Goal: Information Seeking & Learning: Find specific fact

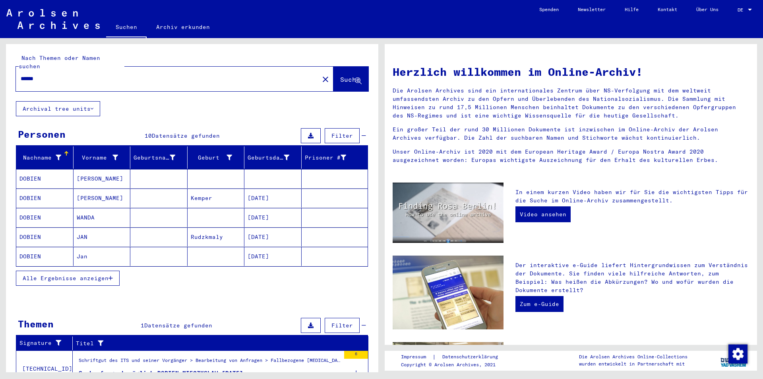
click at [108, 275] on span "Alle Ergebnisse anzeigen" at bounding box center [66, 278] width 86 height 7
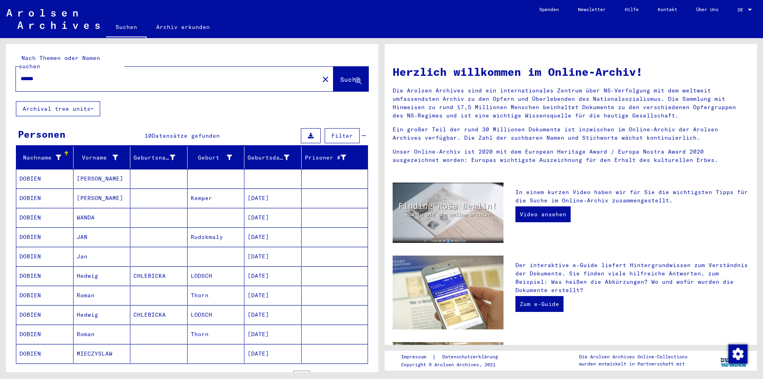
click at [83, 327] on mat-cell "Roman" at bounding box center [101, 334] width 57 height 19
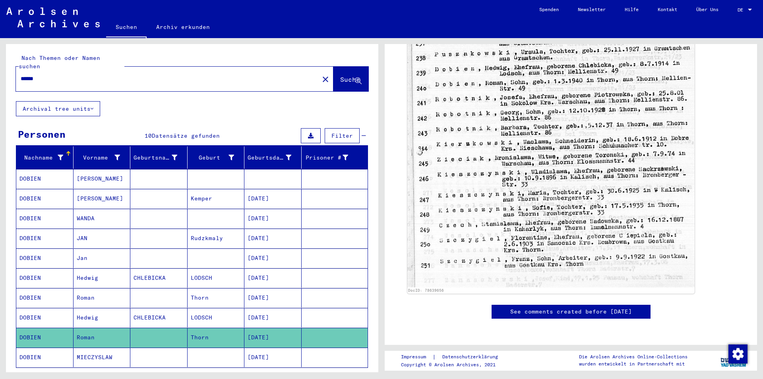
scroll to position [129, 0]
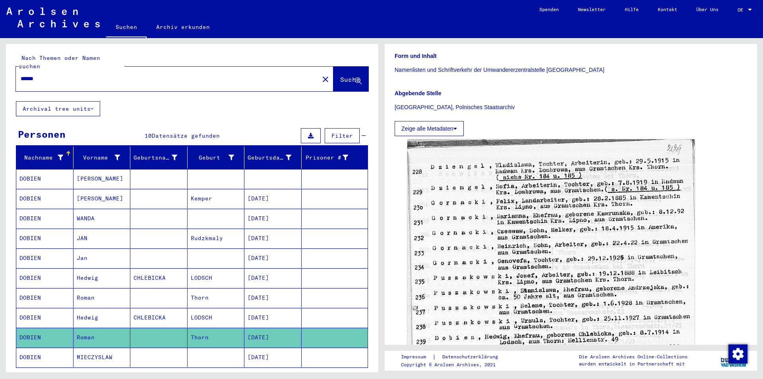
click at [435, 128] on button "Zeige alle Metadaten" at bounding box center [428, 128] width 69 height 15
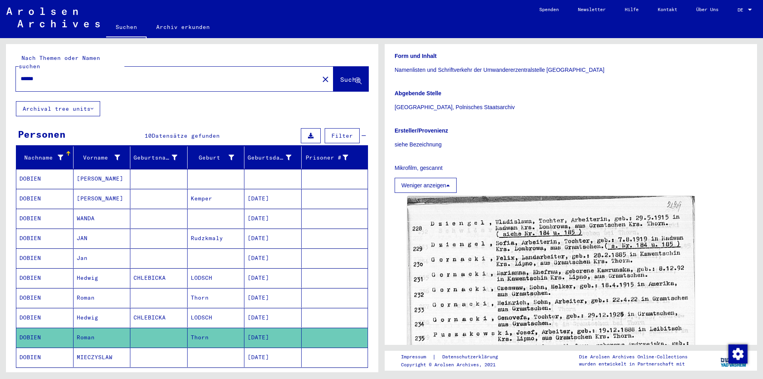
click at [144, 328] on mat-cell at bounding box center [158, 337] width 57 height 19
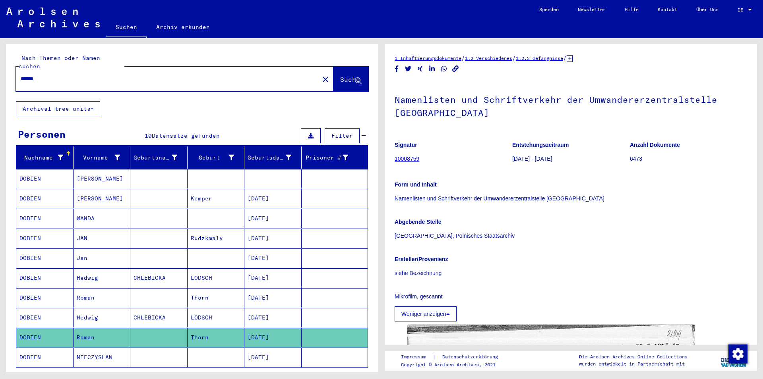
scroll to position [43, 0]
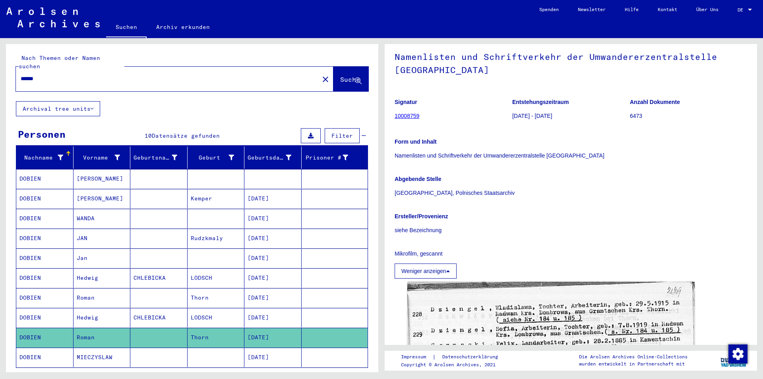
click at [402, 116] on link "10008759" at bounding box center [406, 116] width 25 height 6
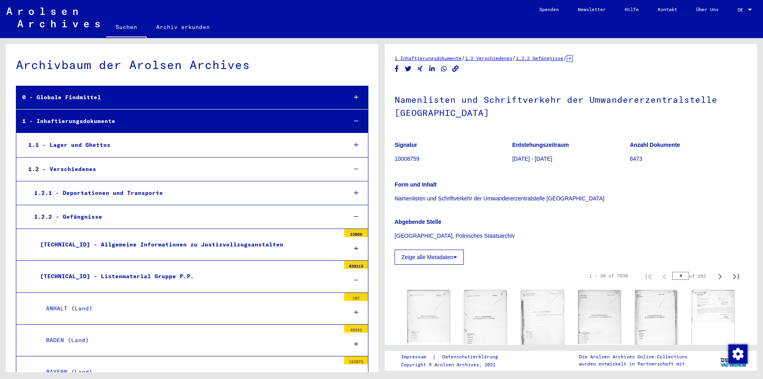
click at [331, 64] on div "Archivbaum der Arolsen Archives" at bounding box center [192, 65] width 352 height 18
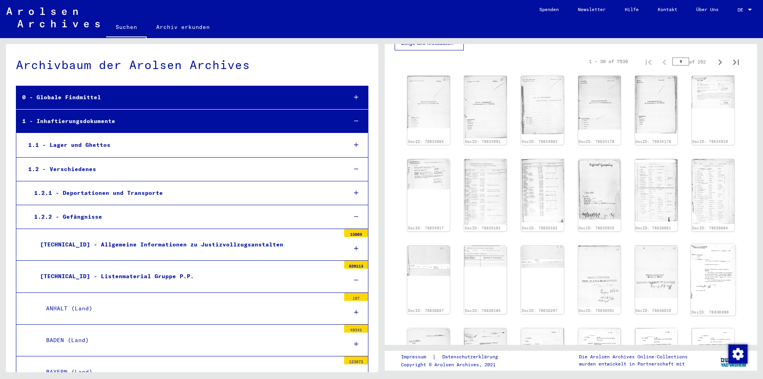
scroll to position [129, 0]
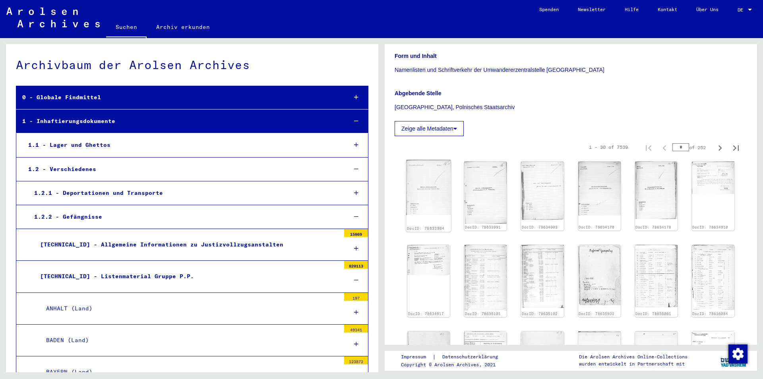
click at [444, 195] on img at bounding box center [428, 187] width 45 height 55
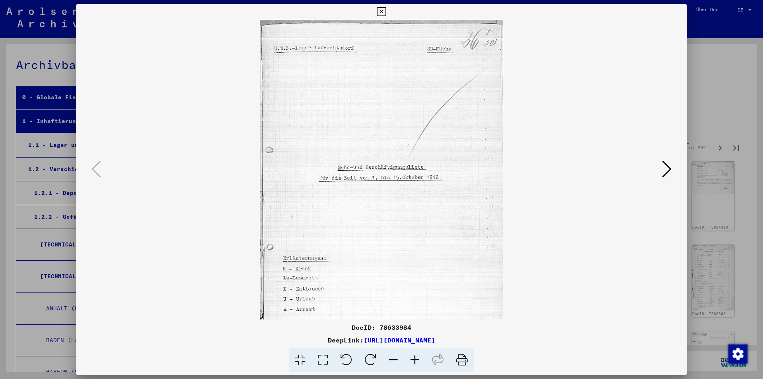
click at [667, 166] on icon at bounding box center [667, 169] width 10 height 19
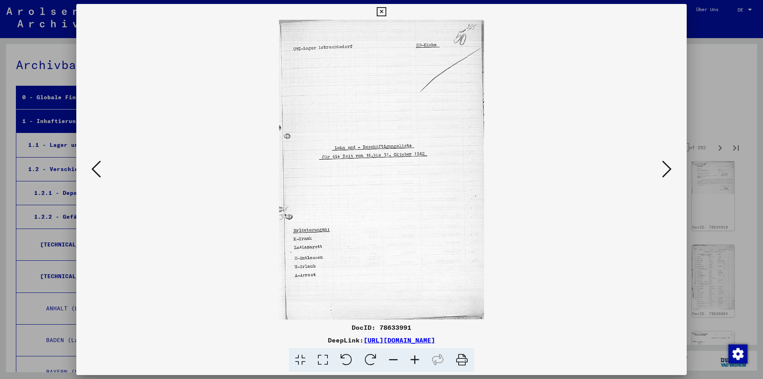
click at [667, 166] on icon at bounding box center [667, 169] width 10 height 19
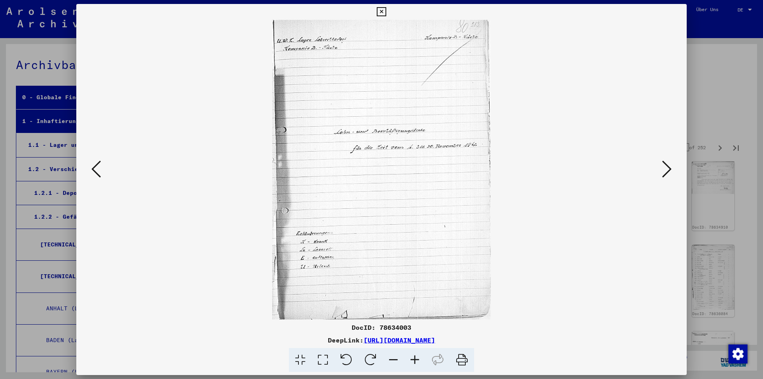
click at [667, 166] on icon at bounding box center [667, 169] width 10 height 19
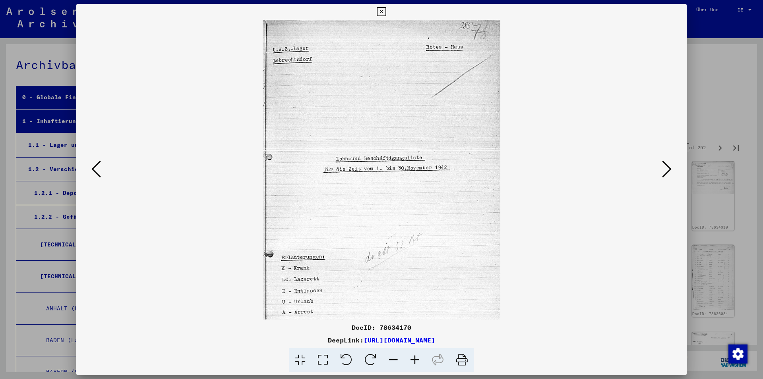
click at [667, 166] on icon at bounding box center [667, 169] width 10 height 19
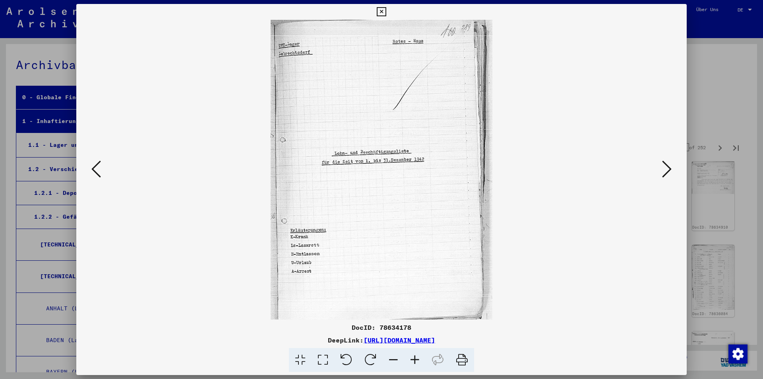
click at [667, 166] on icon at bounding box center [667, 169] width 10 height 19
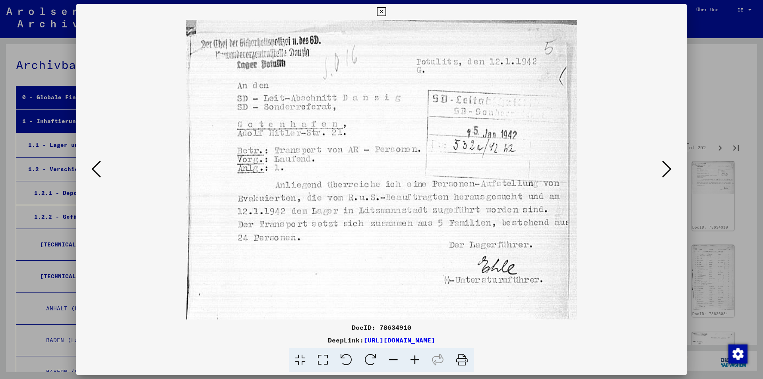
click at [667, 166] on icon at bounding box center [667, 169] width 10 height 19
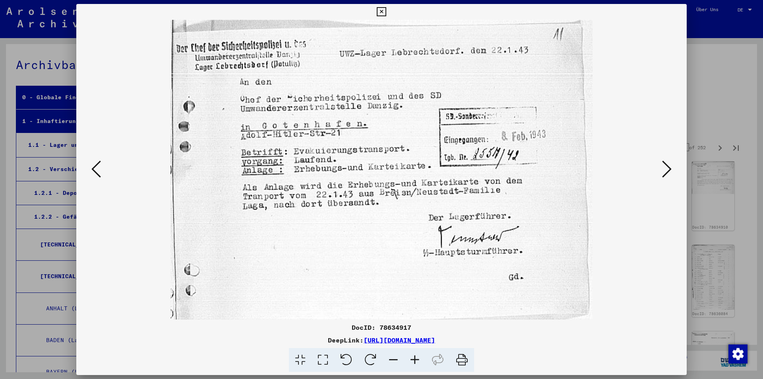
click at [667, 166] on icon at bounding box center [667, 169] width 10 height 19
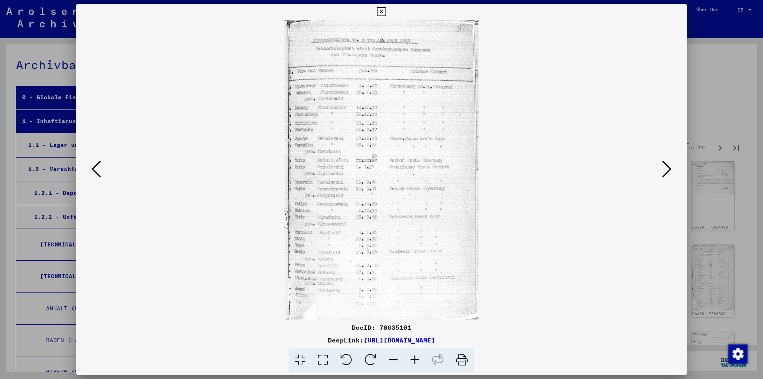
click at [413, 359] on icon at bounding box center [414, 360] width 21 height 24
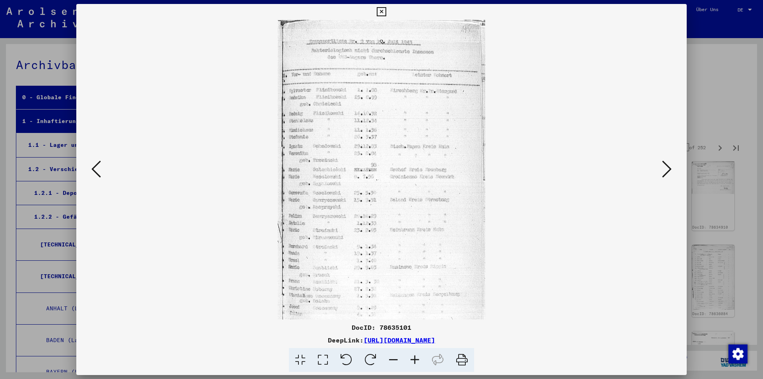
click at [413, 359] on icon at bounding box center [414, 360] width 21 height 24
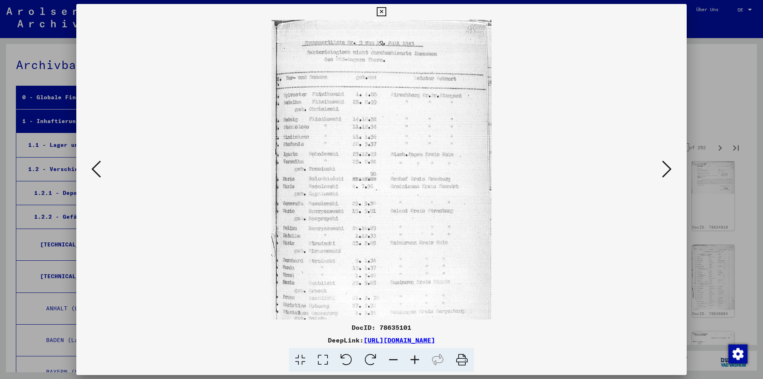
click at [413, 359] on icon at bounding box center [414, 360] width 21 height 24
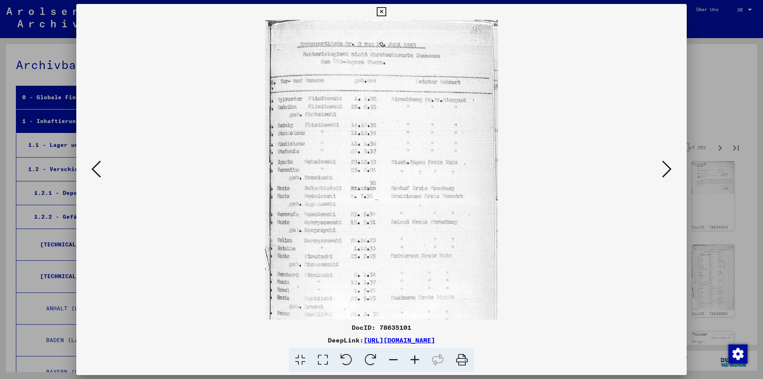
click at [413, 359] on icon at bounding box center [414, 360] width 21 height 24
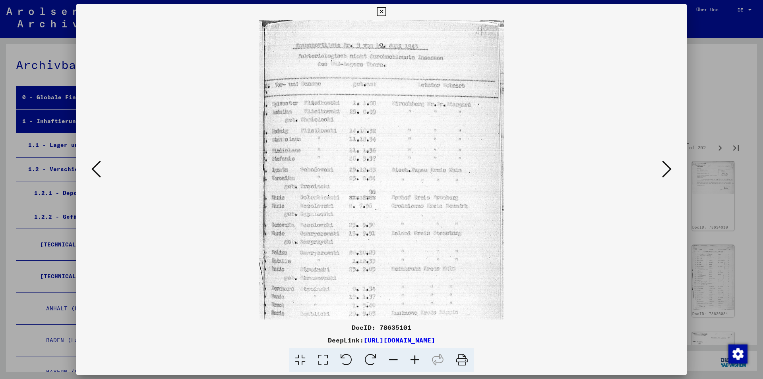
click at [413, 359] on icon at bounding box center [414, 360] width 21 height 24
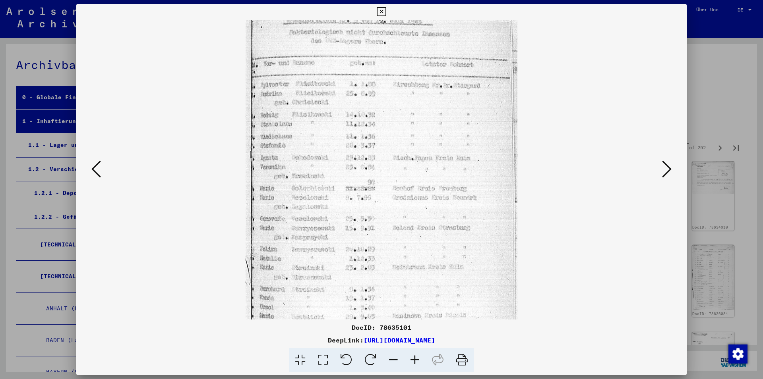
scroll to position [19, 0]
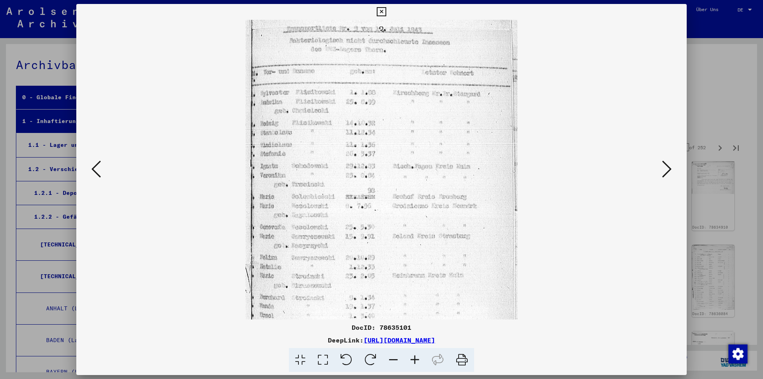
drag, startPoint x: 477, startPoint y: 295, endPoint x: 433, endPoint y: 275, distance: 48.2
click at [433, 275] on img at bounding box center [380, 209] width 271 height 419
click at [627, 129] on viewer-one-image at bounding box center [381, 150] width 556 height 300
click at [667, 170] on icon at bounding box center [667, 169] width 10 height 19
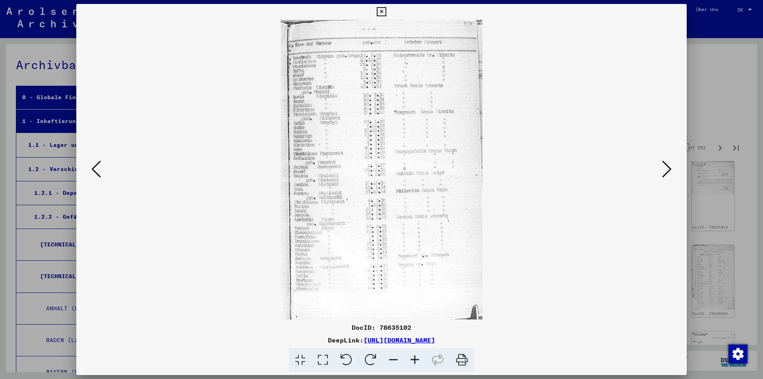
scroll to position [0, 0]
click at [669, 173] on icon at bounding box center [667, 169] width 10 height 19
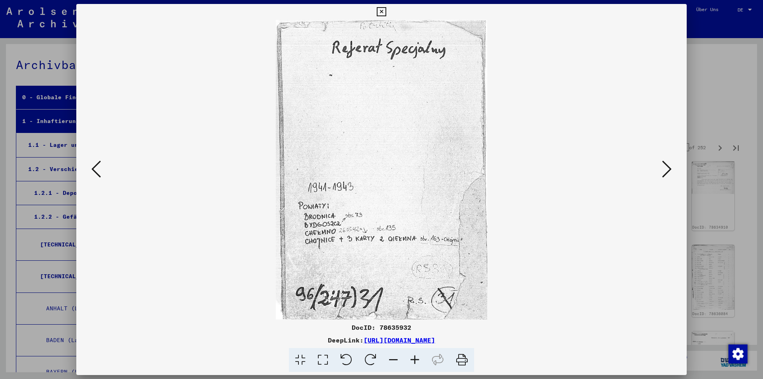
click at [668, 174] on icon at bounding box center [667, 169] width 10 height 19
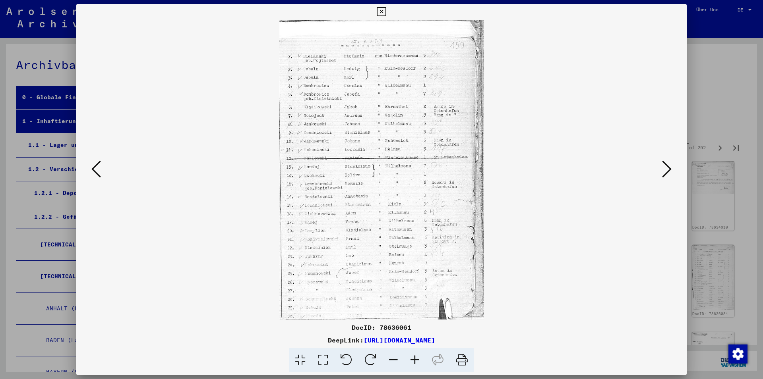
click at [668, 171] on icon at bounding box center [667, 169] width 10 height 19
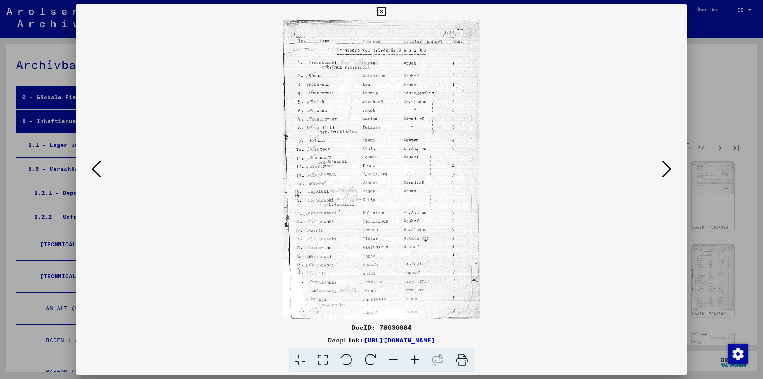
click at [668, 171] on icon at bounding box center [667, 169] width 10 height 19
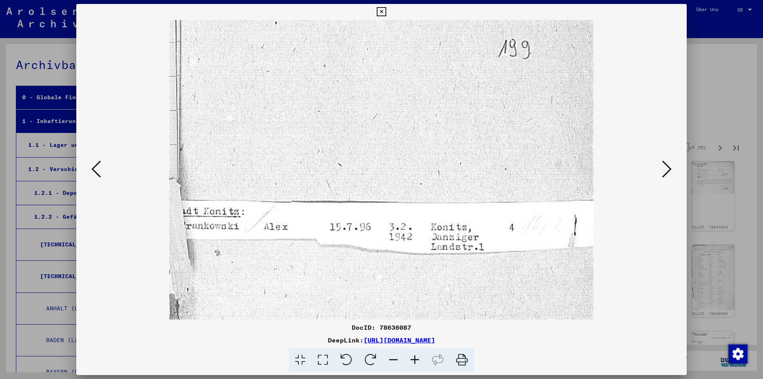
click at [668, 171] on icon at bounding box center [667, 169] width 10 height 19
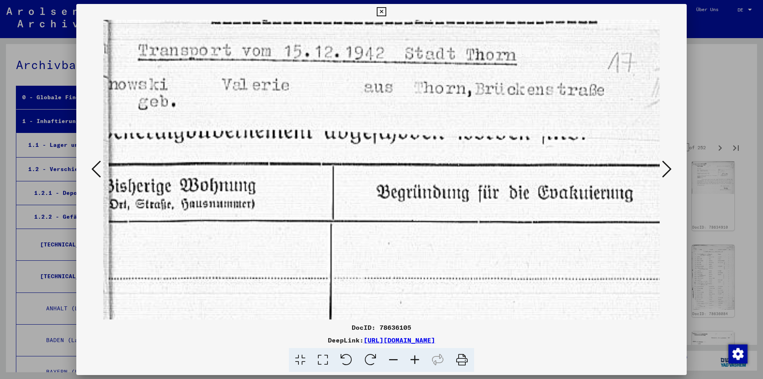
click at [668, 172] on icon at bounding box center [667, 169] width 10 height 19
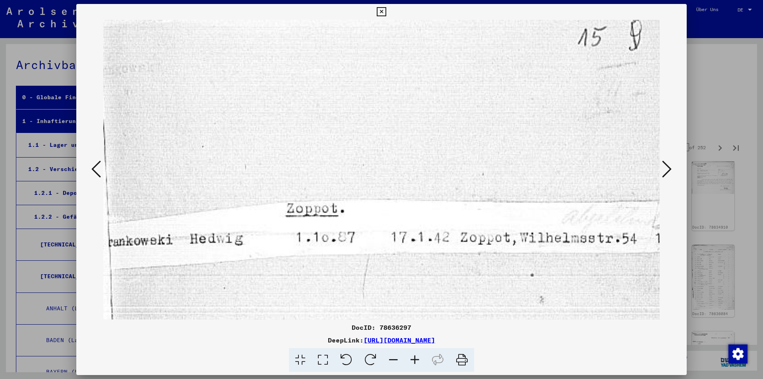
click at [668, 172] on icon at bounding box center [667, 169] width 10 height 19
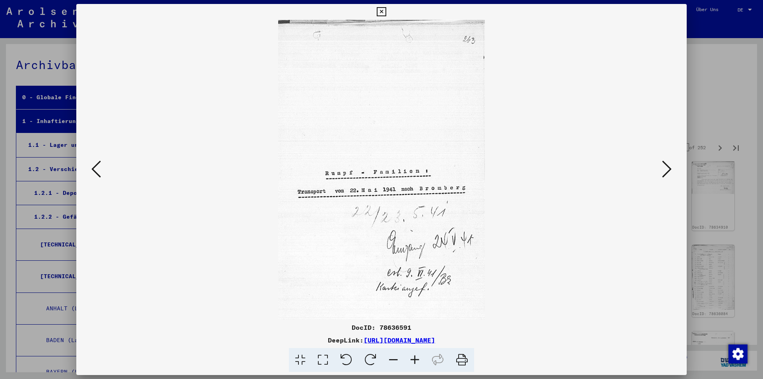
click at [666, 173] on icon at bounding box center [667, 169] width 10 height 19
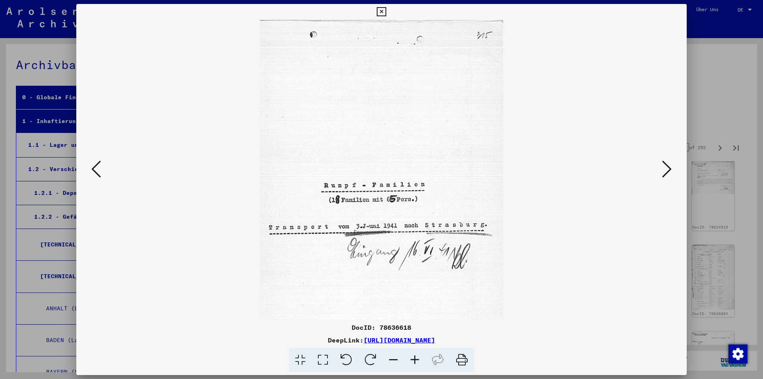
drag, startPoint x: 664, startPoint y: 173, endPoint x: 670, endPoint y: 176, distance: 6.4
click at [665, 173] on icon at bounding box center [667, 169] width 10 height 19
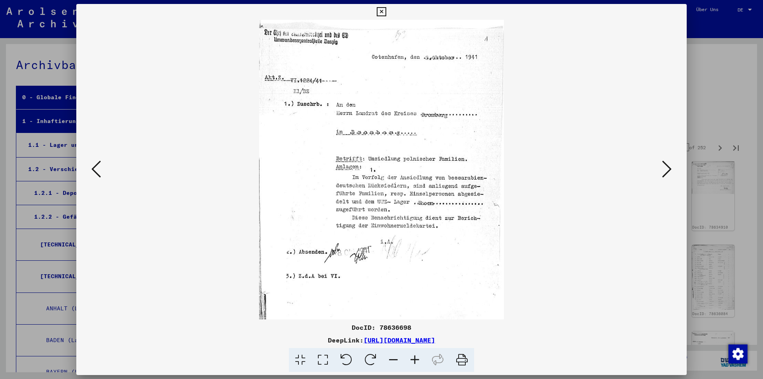
click at [665, 166] on icon at bounding box center [667, 169] width 10 height 19
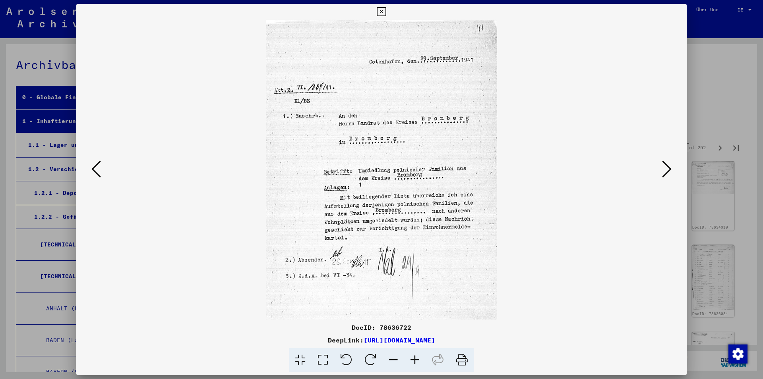
click at [665, 166] on icon at bounding box center [667, 169] width 10 height 19
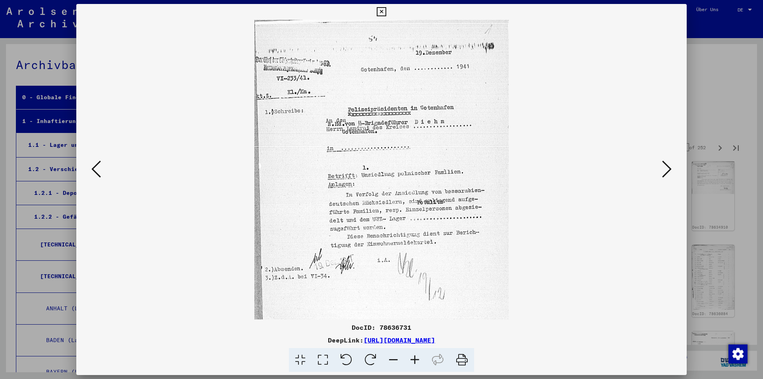
click at [665, 166] on icon at bounding box center [667, 169] width 10 height 19
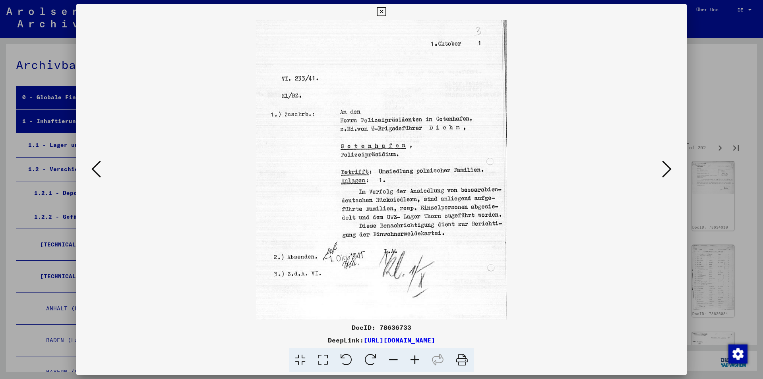
click at [666, 166] on icon at bounding box center [667, 169] width 10 height 19
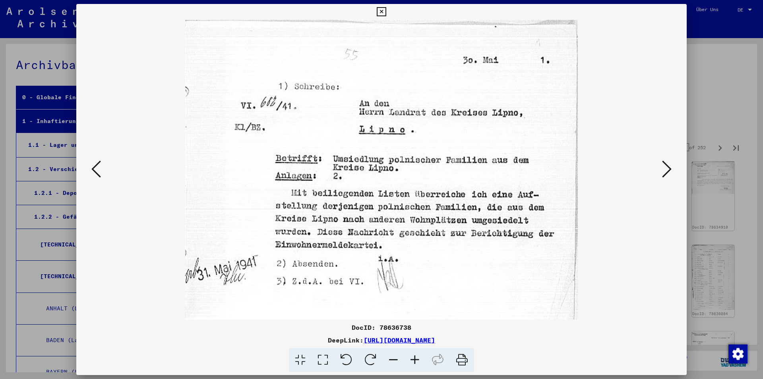
click at [666, 166] on icon at bounding box center [667, 169] width 10 height 19
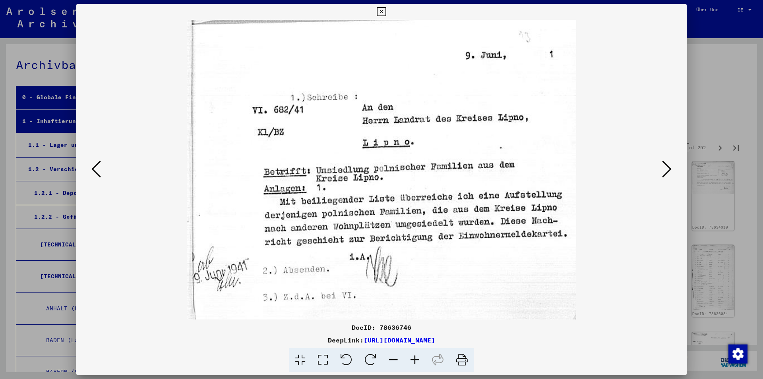
click at [91, 170] on icon at bounding box center [96, 169] width 10 height 19
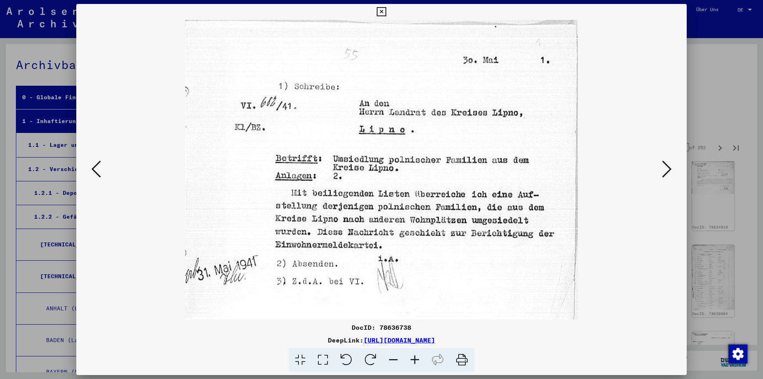
click at [673, 172] on button at bounding box center [666, 169] width 14 height 23
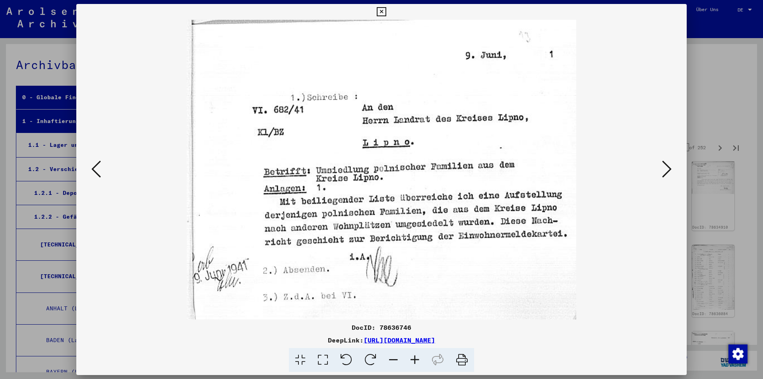
drag, startPoint x: 665, startPoint y: 166, endPoint x: 670, endPoint y: 169, distance: 5.5
click at [670, 169] on icon at bounding box center [667, 169] width 10 height 19
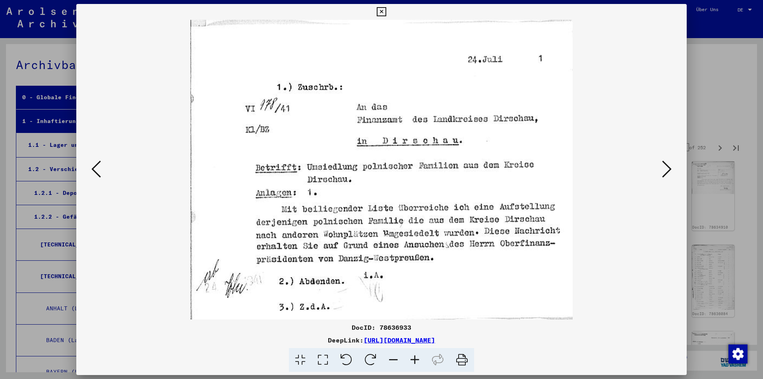
click at [670, 169] on icon at bounding box center [667, 169] width 10 height 19
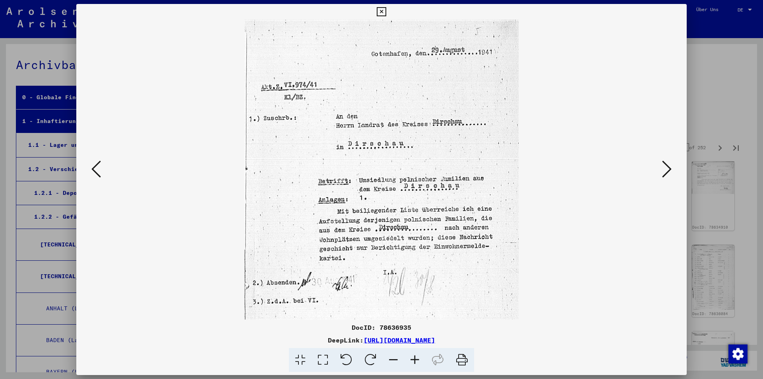
click at [670, 169] on icon at bounding box center [667, 169] width 10 height 19
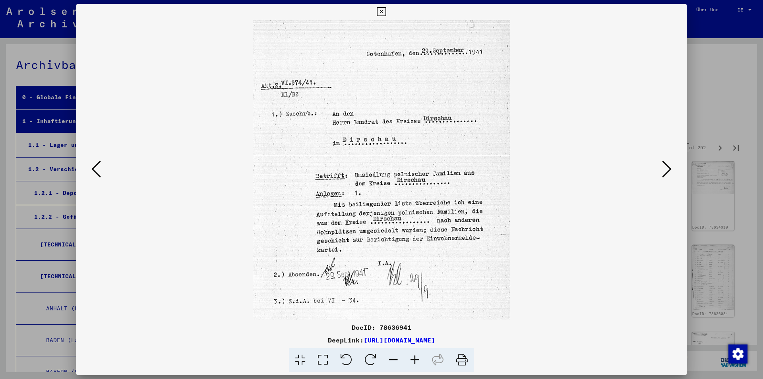
click at [670, 169] on icon at bounding box center [667, 169] width 10 height 19
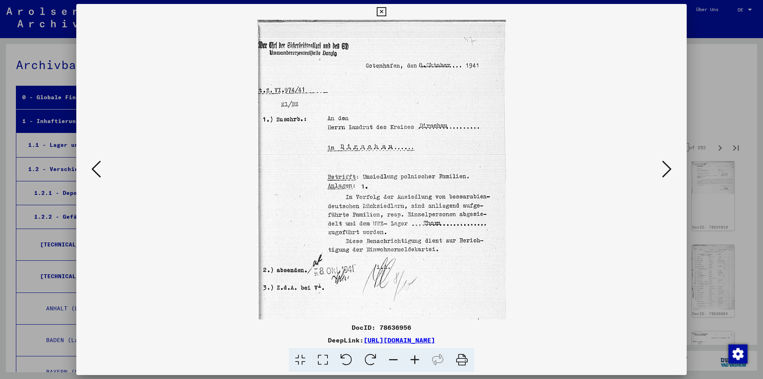
click at [675, 174] on div at bounding box center [381, 170] width 610 height 300
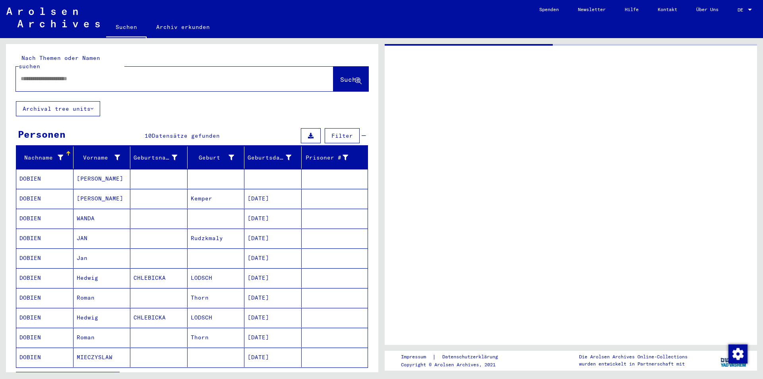
type input "********"
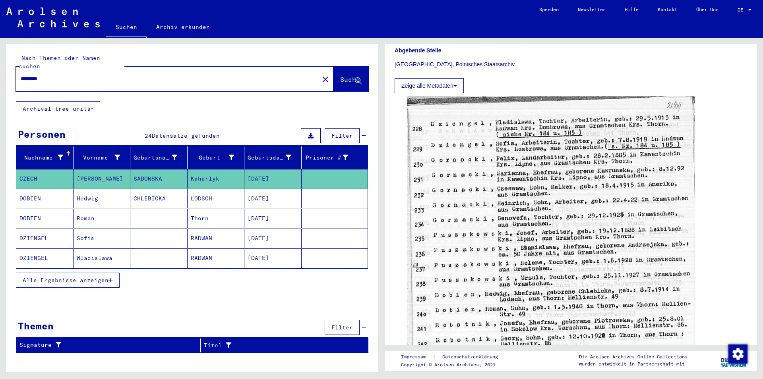
scroll to position [21, 0]
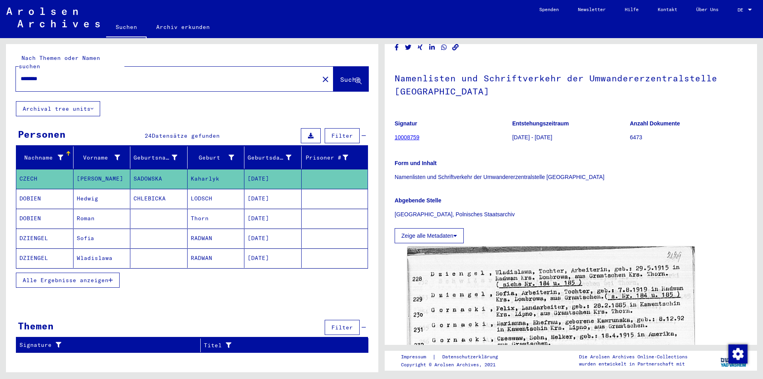
click at [446, 235] on button "Zeige alle Metadaten" at bounding box center [428, 235] width 69 height 15
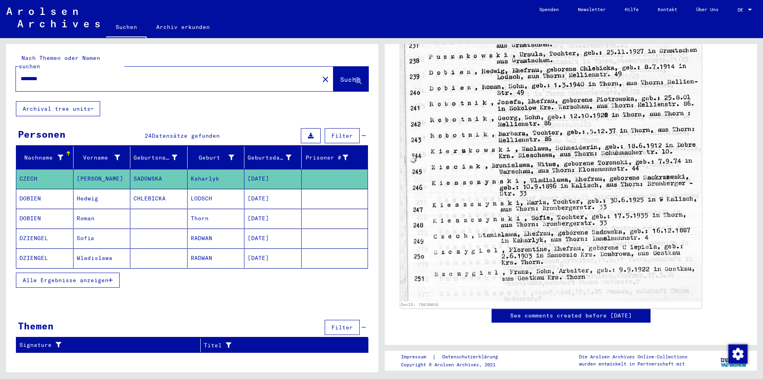
scroll to position [279, 0]
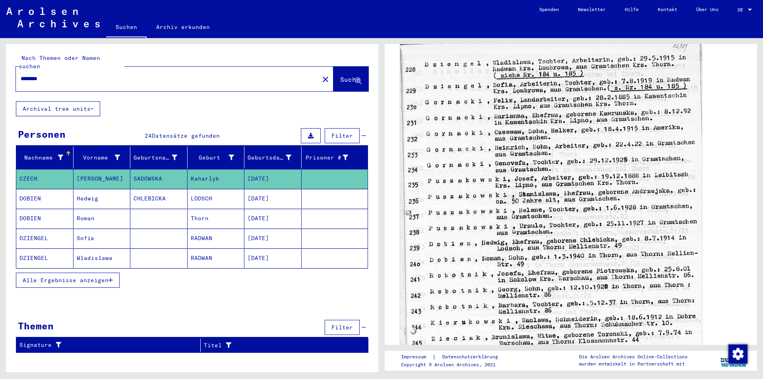
click at [551, 186] on img at bounding box center [550, 255] width 301 height 438
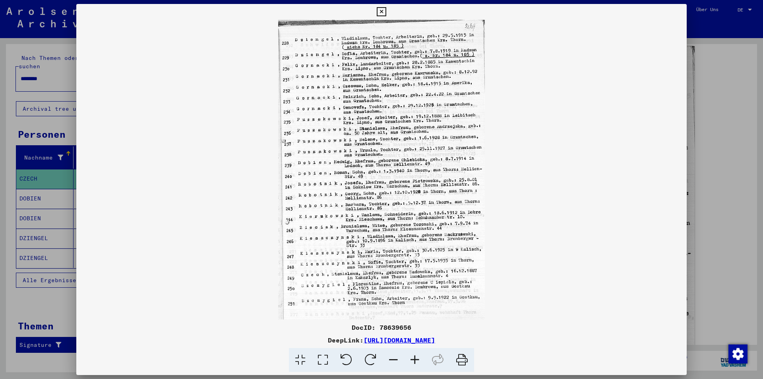
drag, startPoint x: 524, startPoint y: 341, endPoint x: 435, endPoint y: 327, distance: 90.8
click at [434, 328] on div "DocID: 78639656 DeepLink: [URL][DOMAIN_NAME]" at bounding box center [381, 348] width 610 height 50
click at [597, 306] on img at bounding box center [381, 170] width 610 height 300
click at [605, 334] on div "DocID: 78639656 DeepLink: [URL][DOMAIN_NAME]" at bounding box center [381, 348] width 610 height 50
click at [662, 98] on img at bounding box center [381, 170] width 610 height 300
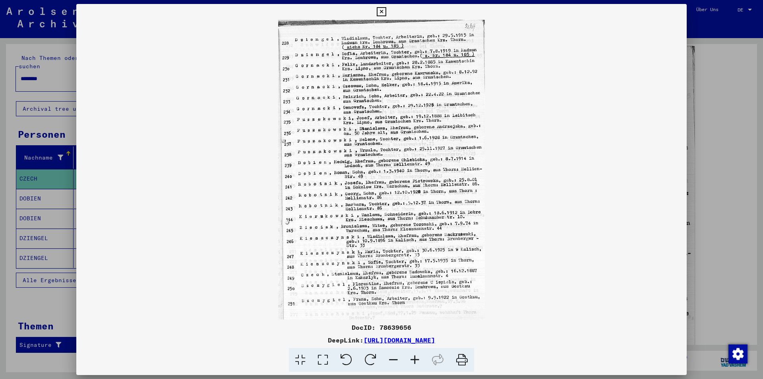
click at [435, 340] on link "[URL][DOMAIN_NAME]" at bounding box center [399, 340] width 72 height 8
